Goal: Find specific page/section: Find specific page/section

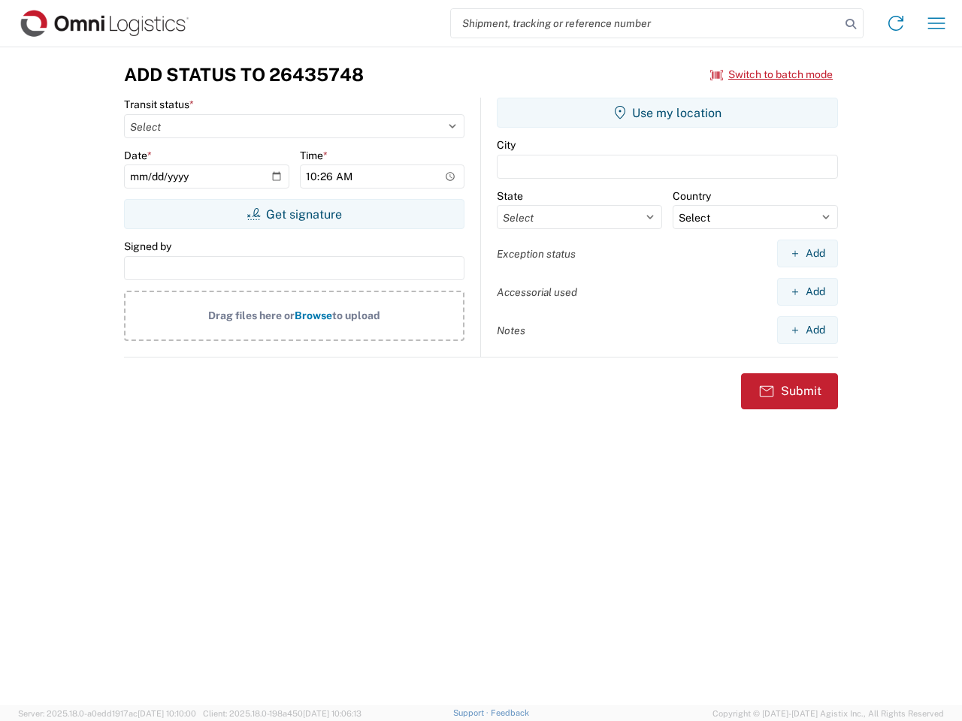
click at [645, 23] on input "search" at bounding box center [645, 23] width 389 height 29
click at [850, 24] on icon at bounding box center [850, 24] width 21 height 21
click at [895, 23] on icon at bounding box center [895, 23] width 24 height 24
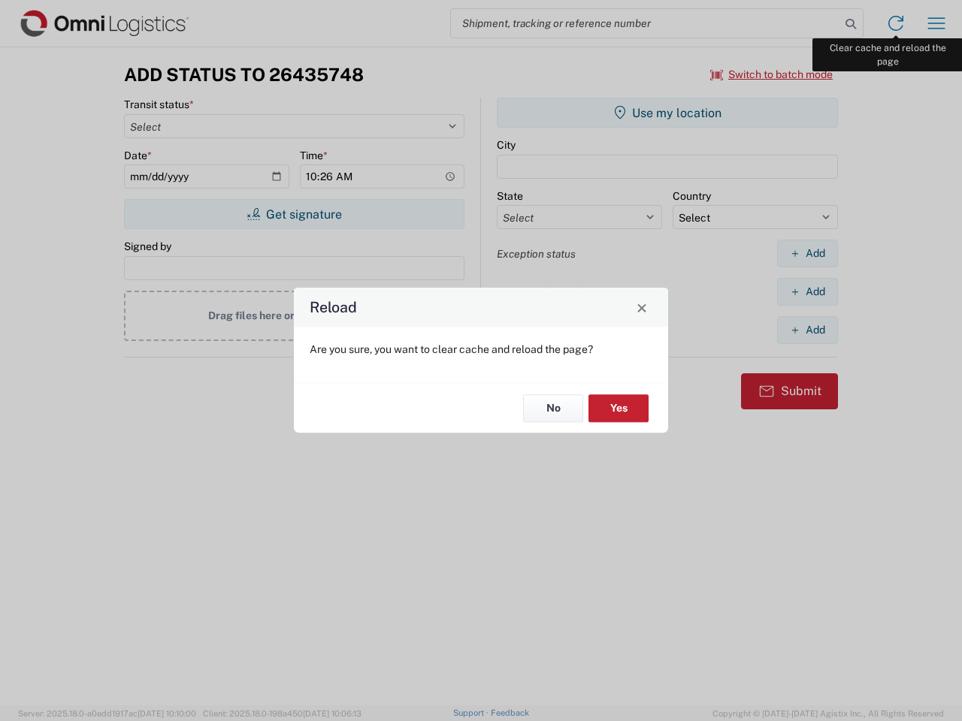
click at [936, 23] on div "Reload Are you sure, you want to clear cache and reload the page? No Yes" at bounding box center [481, 360] width 962 height 721
click at [772, 74] on div "Reload Are you sure, you want to clear cache and reload the page? No Yes" at bounding box center [481, 360] width 962 height 721
click at [294, 214] on div "Reload Are you sure, you want to clear cache and reload the page? No Yes" at bounding box center [481, 360] width 962 height 721
click at [667, 113] on div "Reload Are you sure, you want to clear cache and reload the page? No Yes" at bounding box center [481, 360] width 962 height 721
click at [807, 253] on div "Reload Are you sure, you want to clear cache and reload the page? No Yes" at bounding box center [481, 360] width 962 height 721
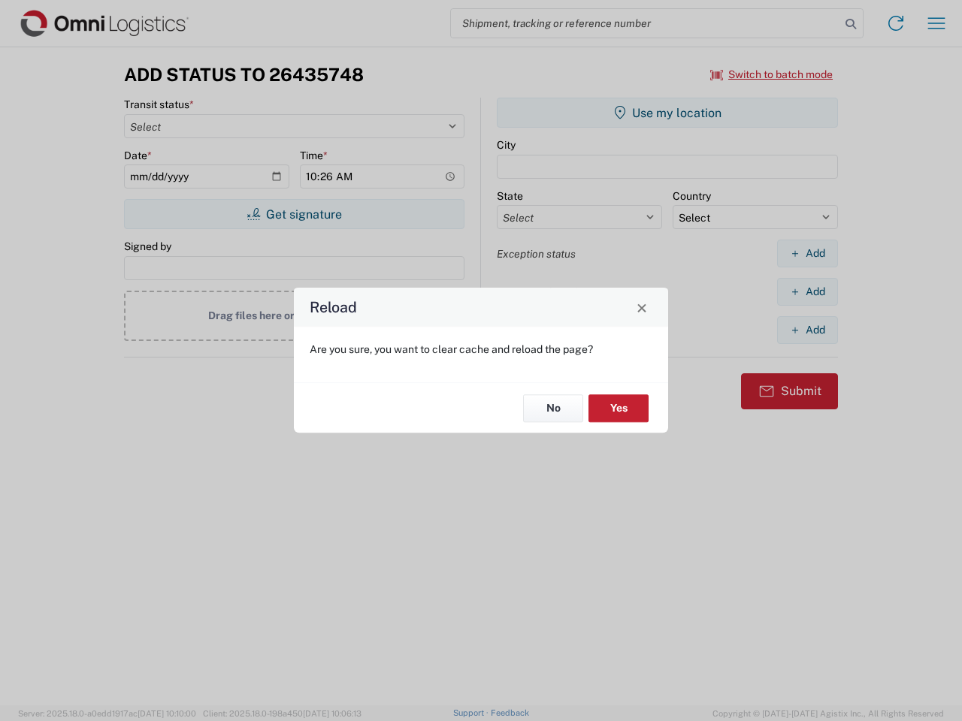
click at [807, 291] on div "Reload Are you sure, you want to clear cache and reload the page? No Yes" at bounding box center [481, 360] width 962 height 721
click at [807, 330] on div "Reload Are you sure, you want to clear cache and reload the page? No Yes" at bounding box center [481, 360] width 962 height 721
